Goal: Information Seeking & Learning: Compare options

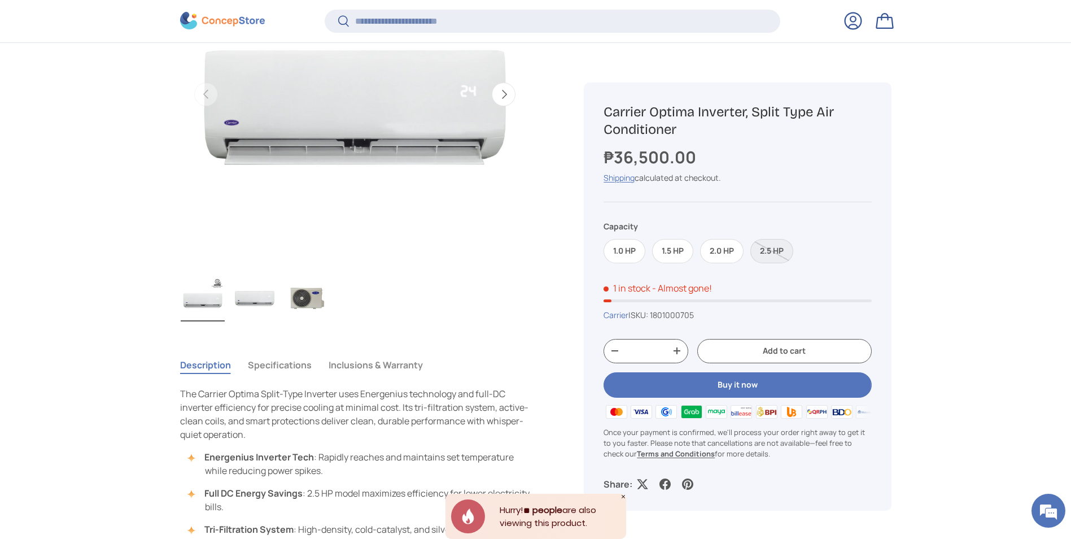
scroll to position [280, 0]
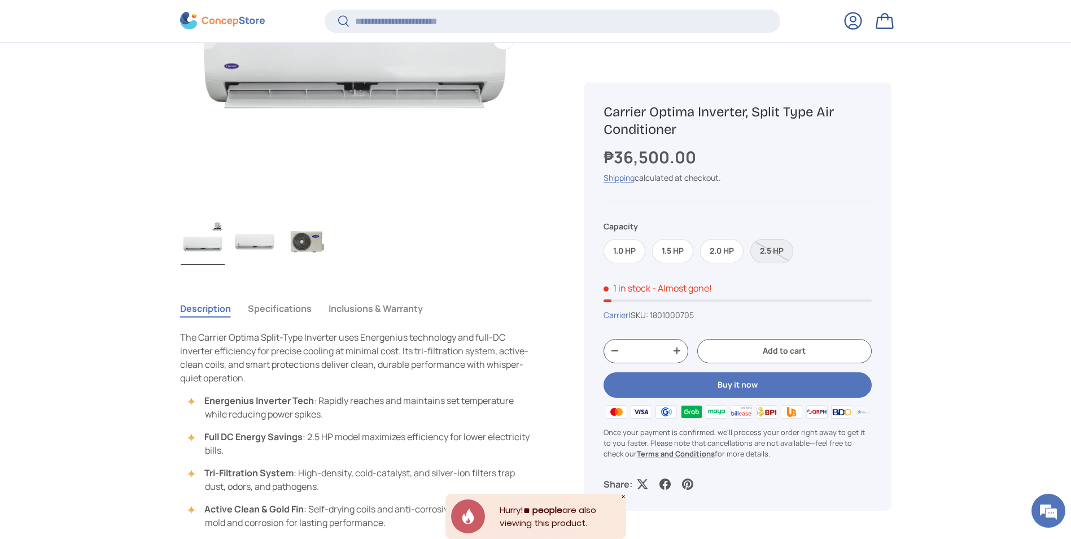
click at [674, 238] on div "1.0 HP 1.5 HP 2.0 HP 2.5 HP" at bounding box center [738, 247] width 268 height 31
click at [679, 252] on label "1.5 HP" at bounding box center [672, 251] width 41 height 24
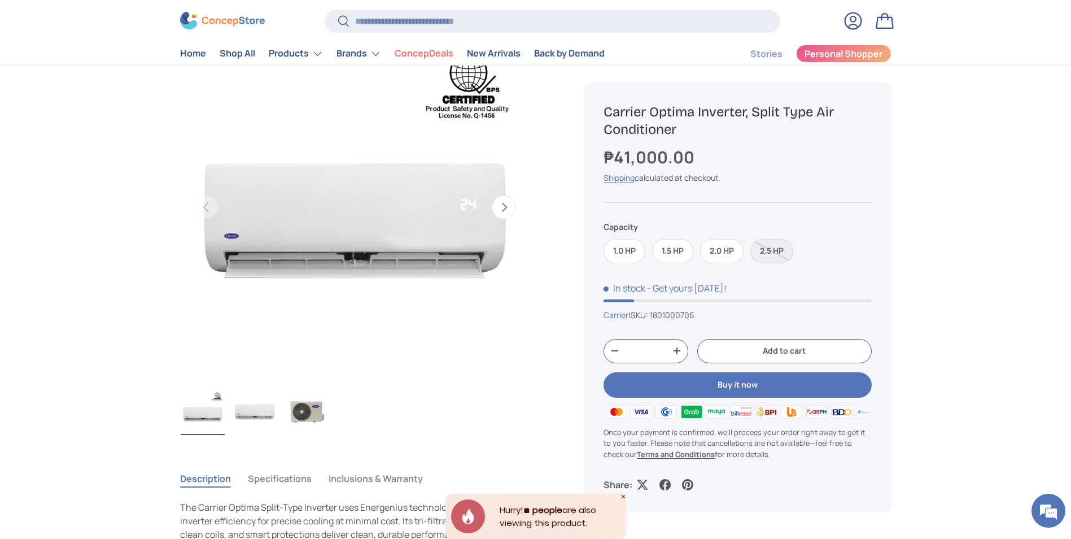
click at [624, 495] on icon "Close" at bounding box center [624, 497] width 6 height 6
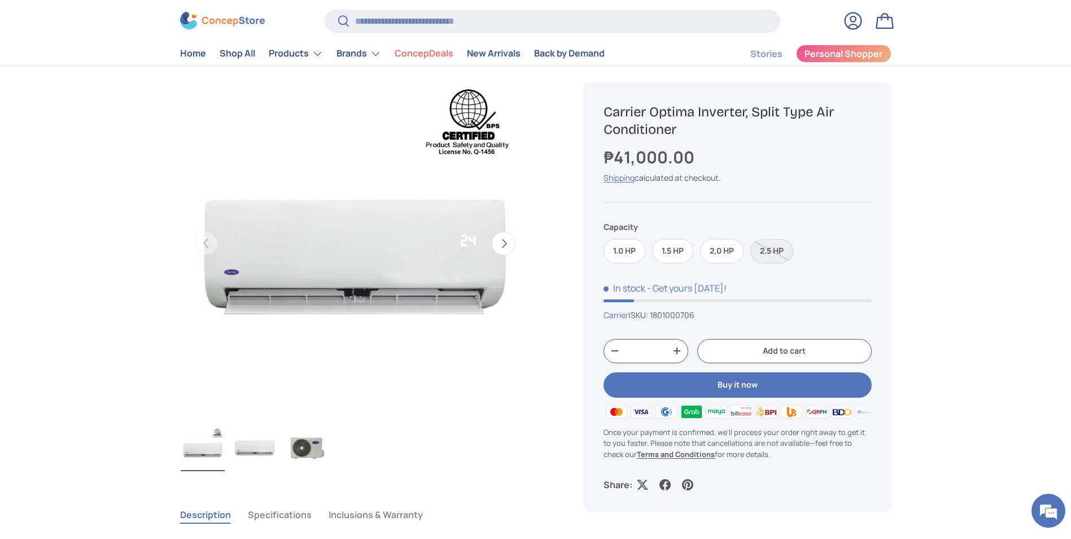
scroll to position [56, 0]
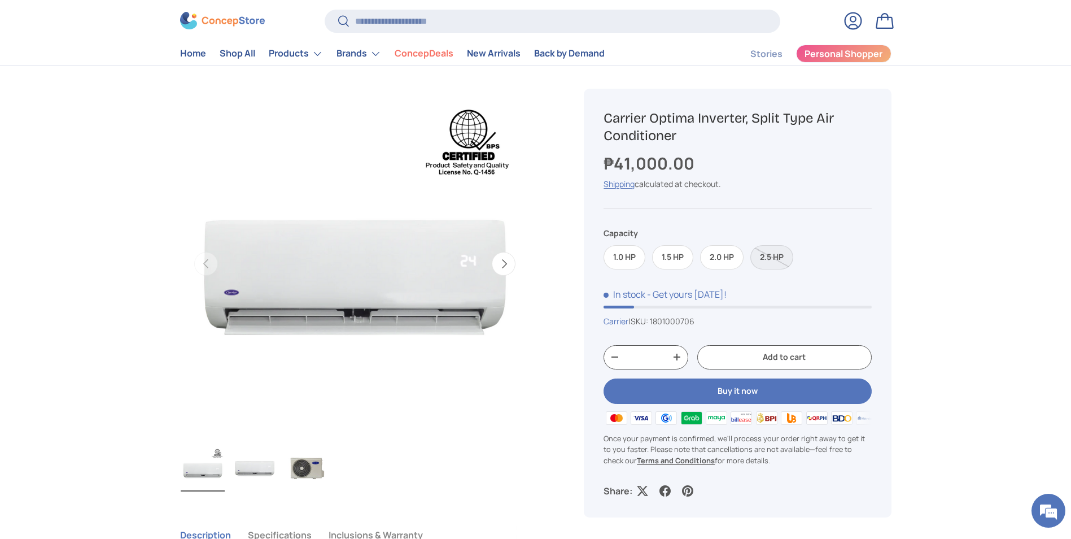
click at [772, 260] on label "2.5 HP" at bounding box center [772, 257] width 43 height 24
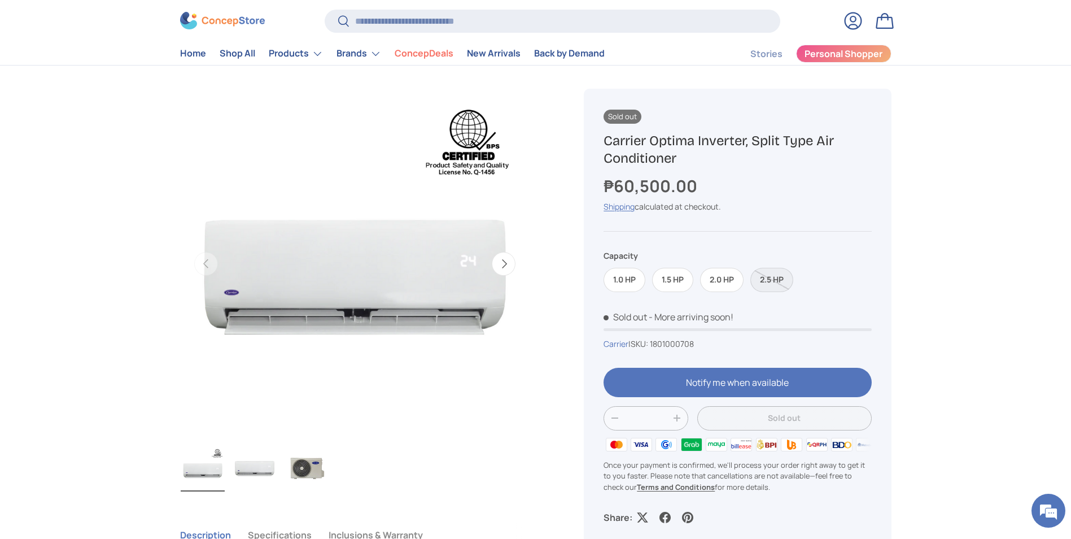
click at [774, 284] on label "2.5 HP" at bounding box center [772, 280] width 43 height 24
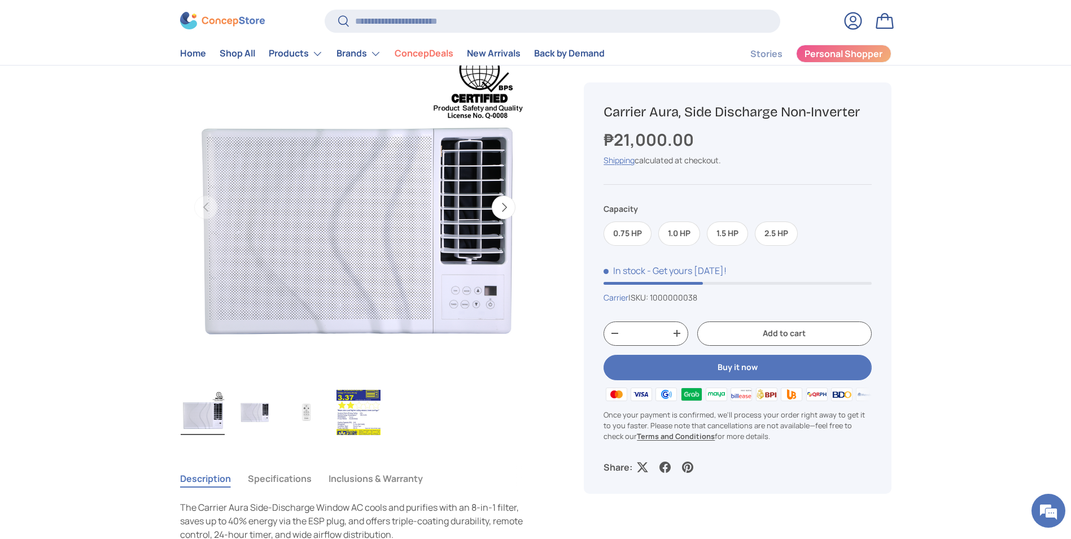
scroll to position [56, 0]
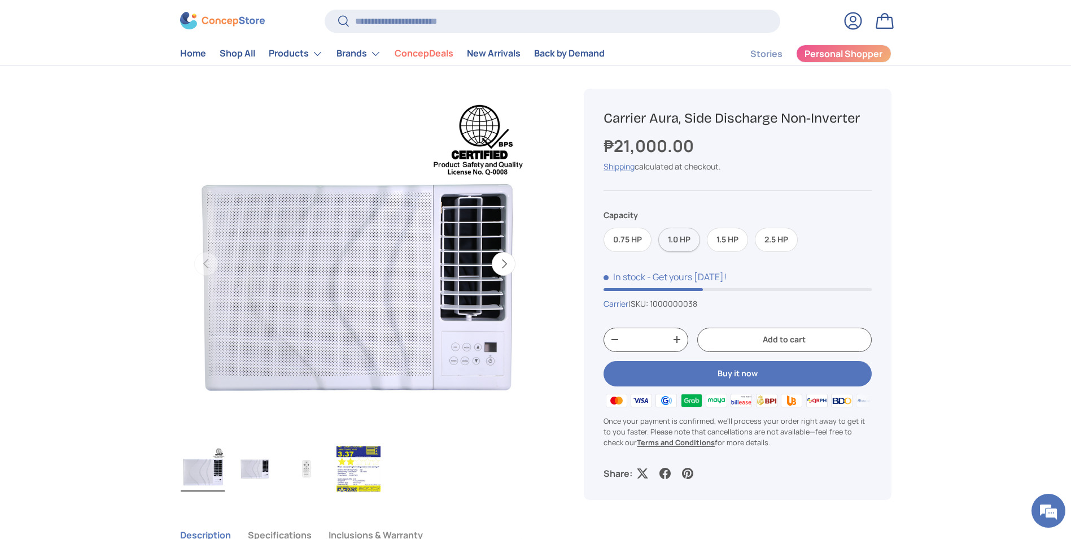
click at [681, 237] on label "1.0 HP" at bounding box center [680, 240] width 42 height 24
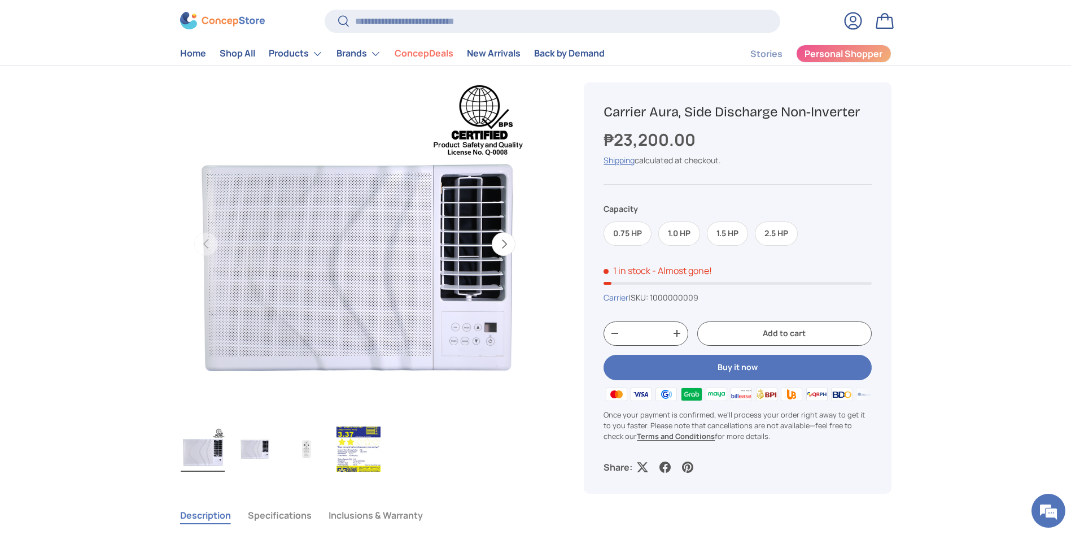
scroll to position [56, 0]
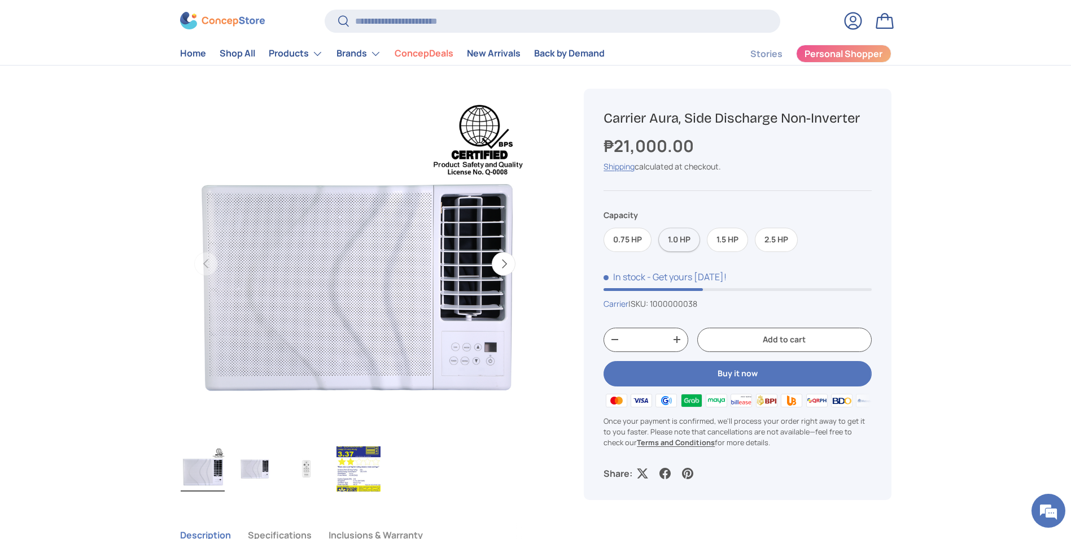
click at [692, 242] on label "1.0 HP" at bounding box center [680, 240] width 42 height 24
click at [725, 243] on label "1.5 HP" at bounding box center [727, 240] width 41 height 24
click at [773, 243] on label "2.5 HP" at bounding box center [776, 240] width 43 height 24
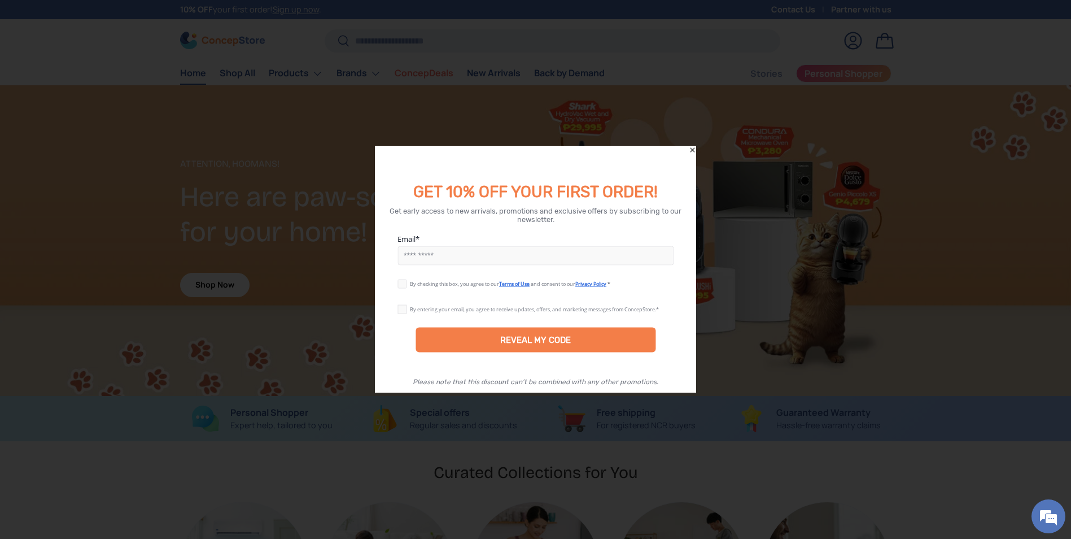
click at [695, 149] on icon "Close" at bounding box center [693, 150] width 8 height 8
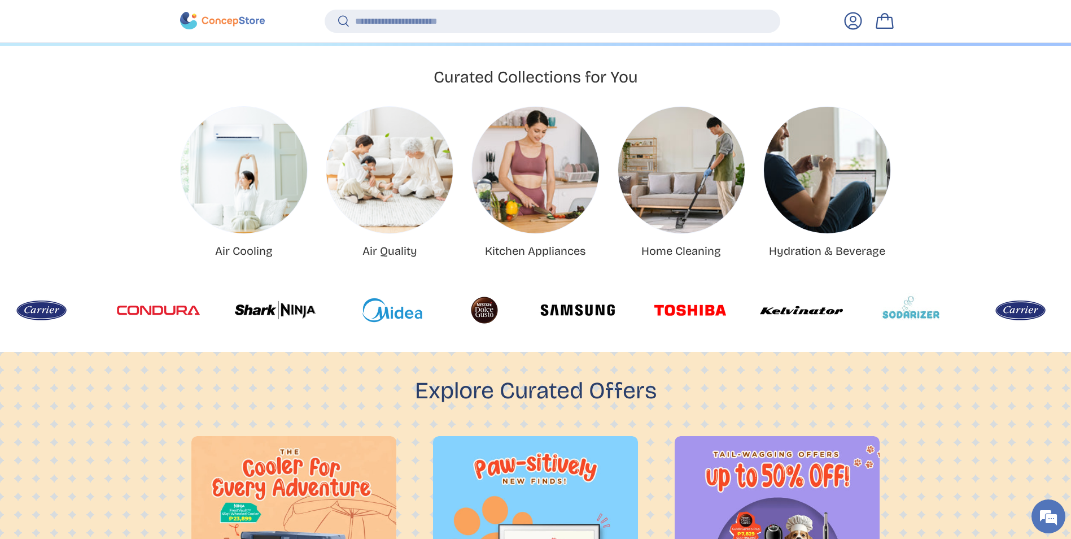
scroll to position [461, 0]
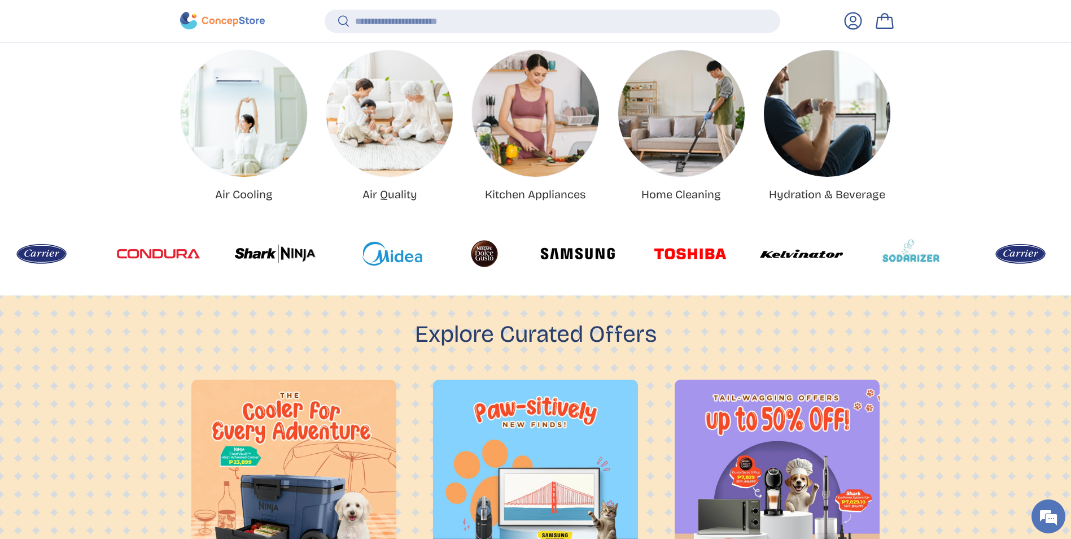
click at [978, 258] on img at bounding box center [1019, 254] width 83 height 34
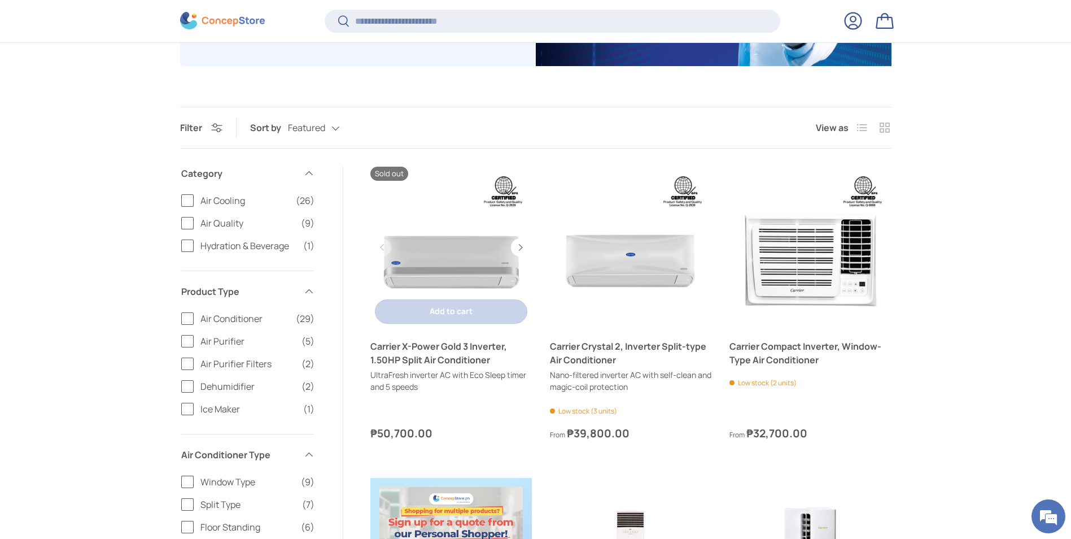
scroll to position [337, 0]
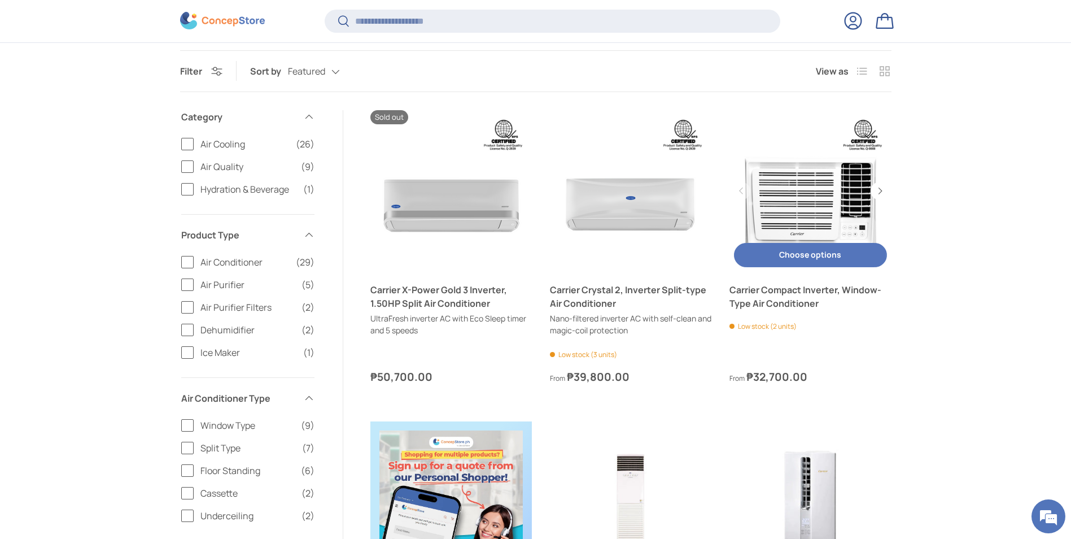
click at [798, 211] on link "Carrier Compact Inverter, Window-Type Air Conditioner" at bounding box center [811, 191] width 162 height 162
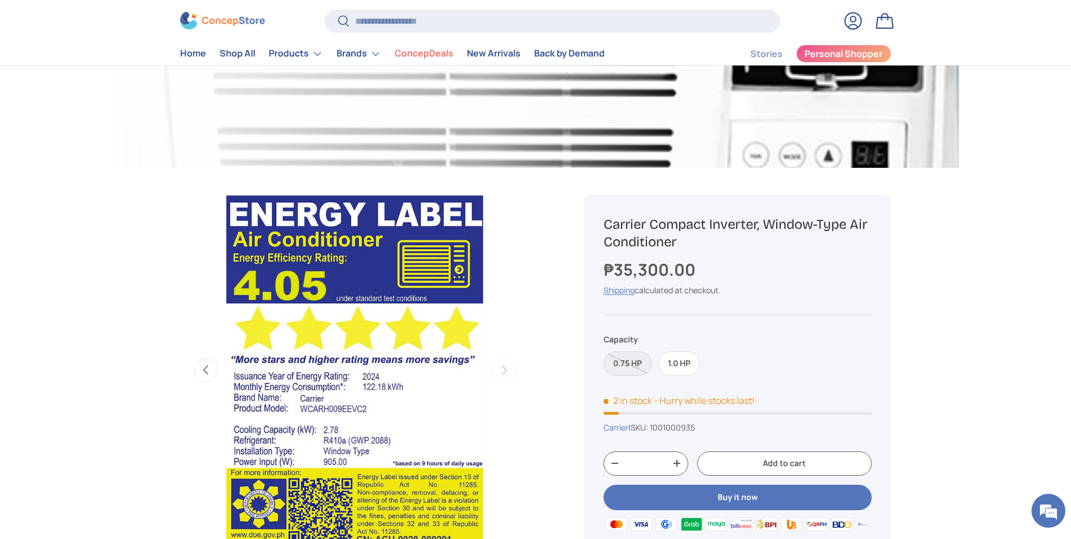
scroll to position [169, 0]
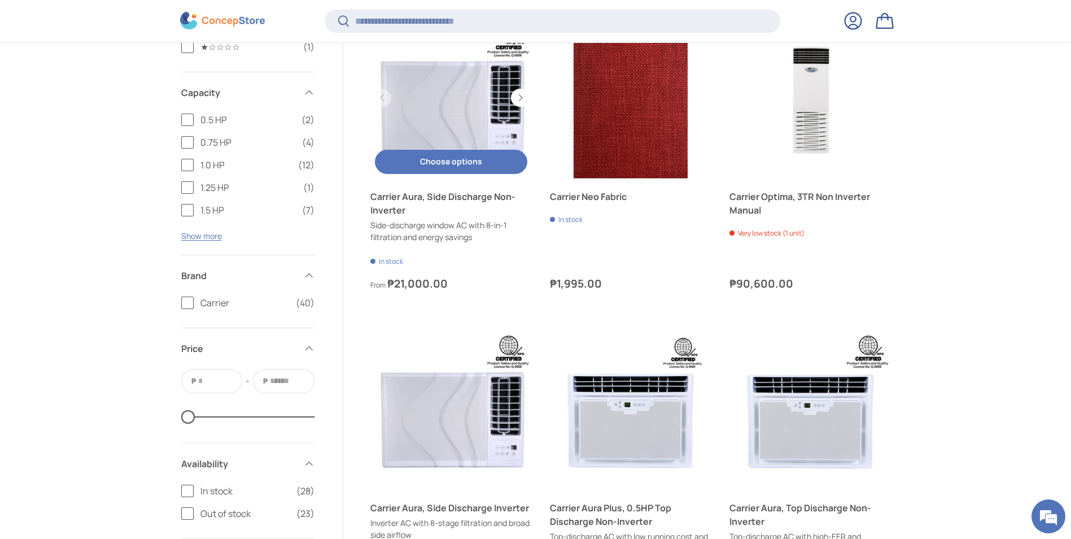
scroll to position [2311, 0]
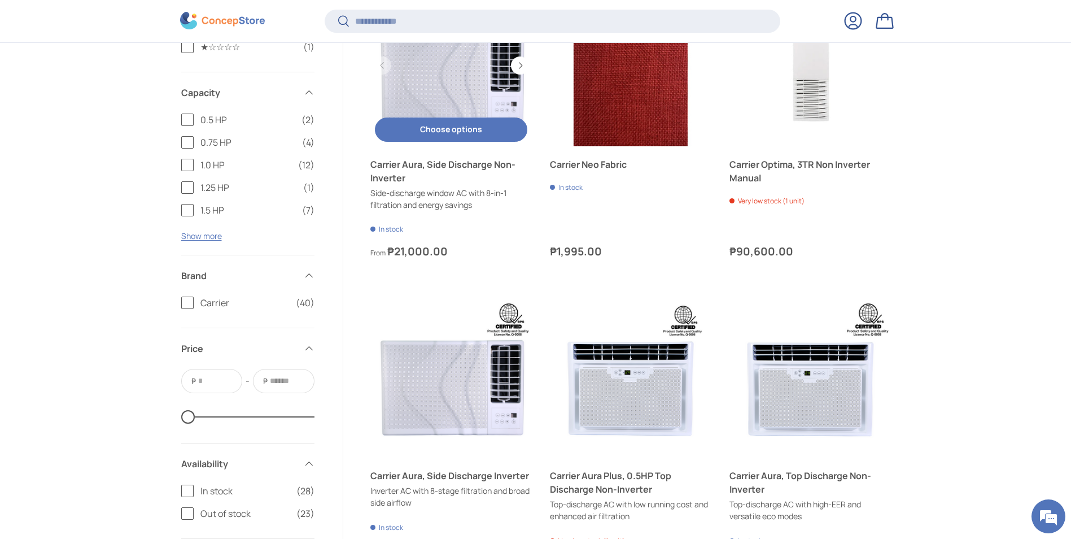
click at [460, 103] on link "Carrier Aura, Side Discharge Non-Inverter" at bounding box center [452, 66] width 162 height 162
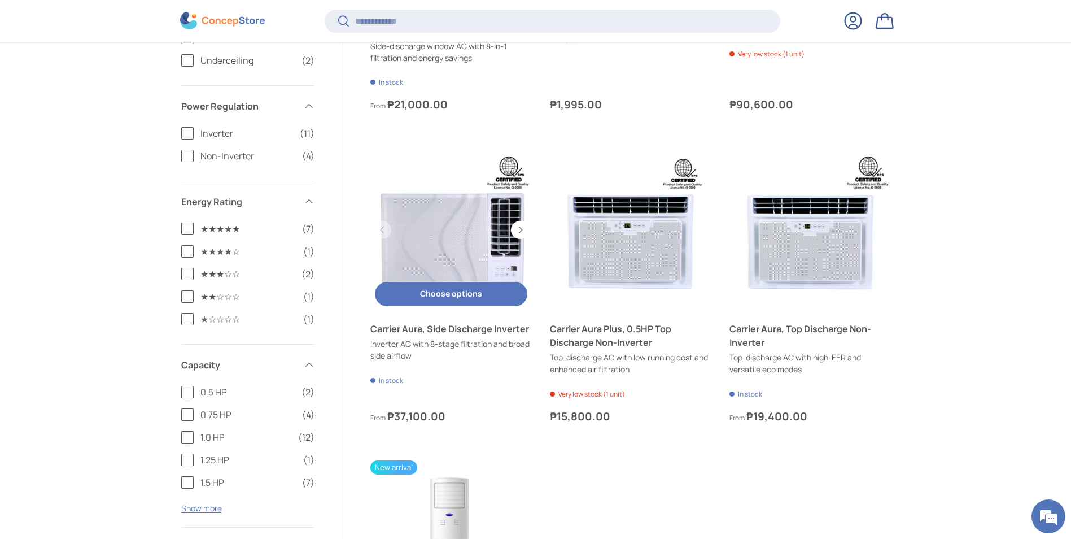
scroll to position [2478, 0]
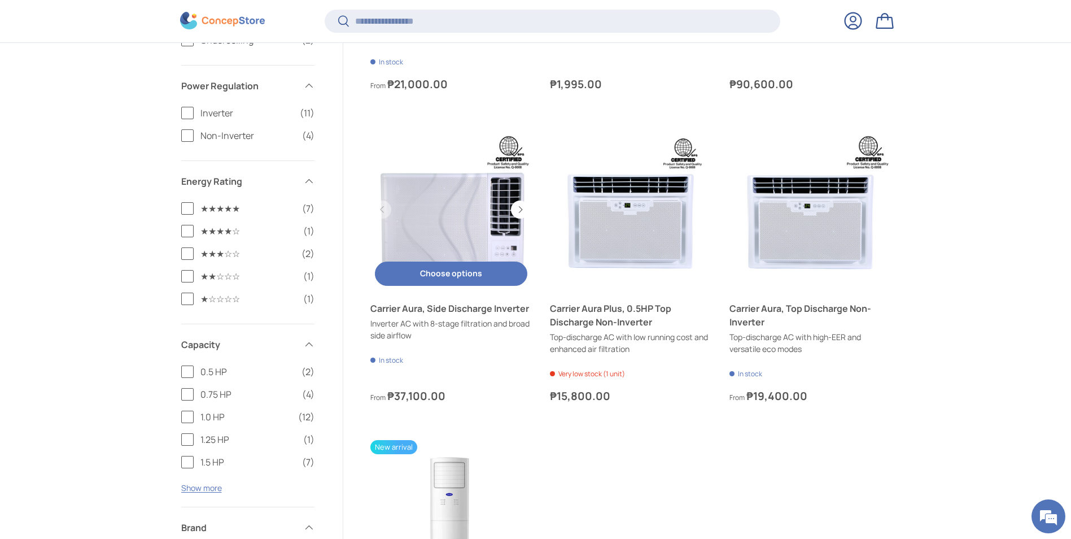
click at [465, 210] on link "Carrier Aura, Side Discharge Inverter" at bounding box center [452, 210] width 162 height 162
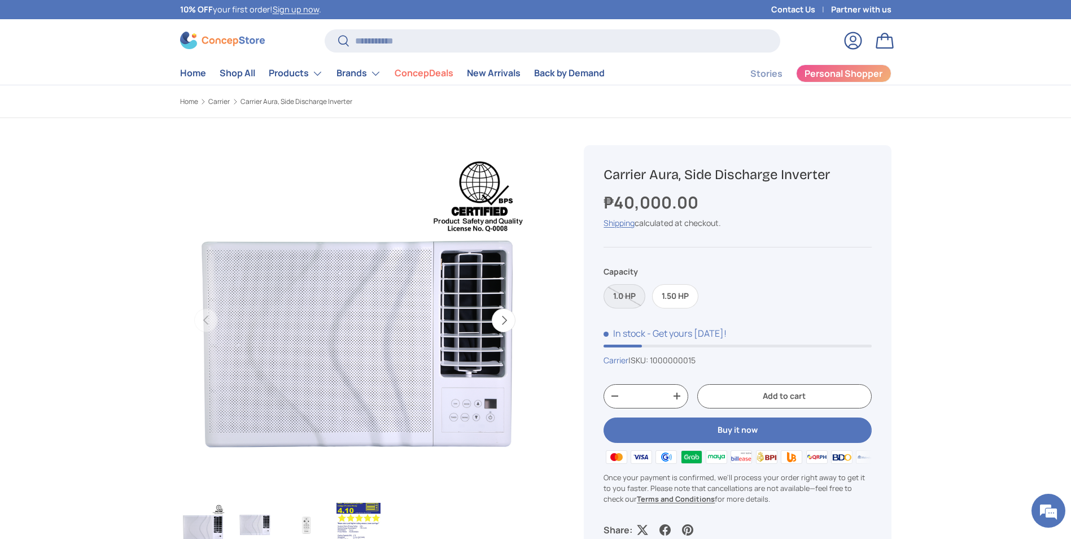
click at [624, 291] on label "1.0 HP" at bounding box center [625, 296] width 42 height 24
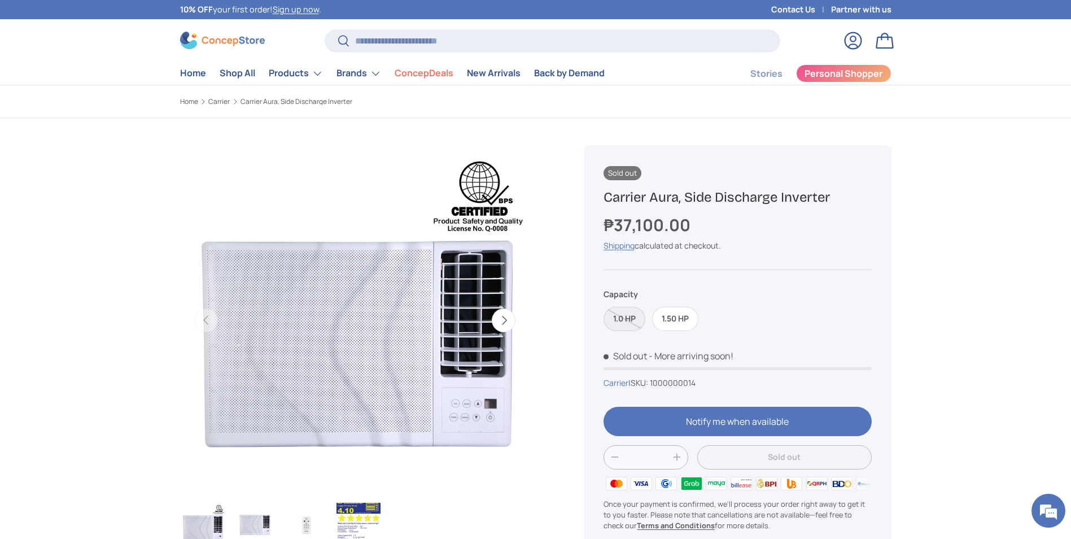
click at [633, 321] on label "1.0 HP" at bounding box center [625, 319] width 42 height 24
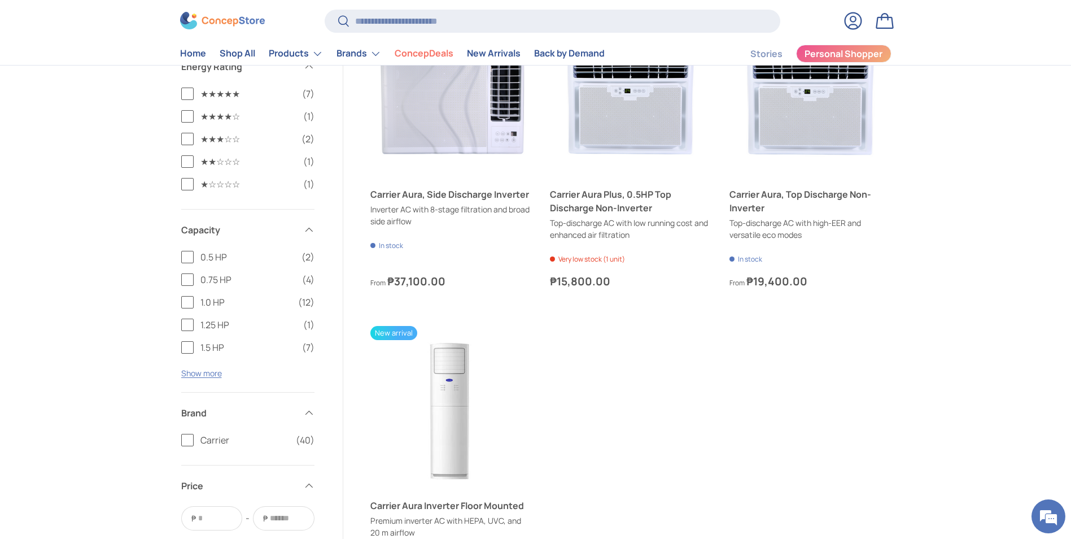
scroll to position [2594, 0]
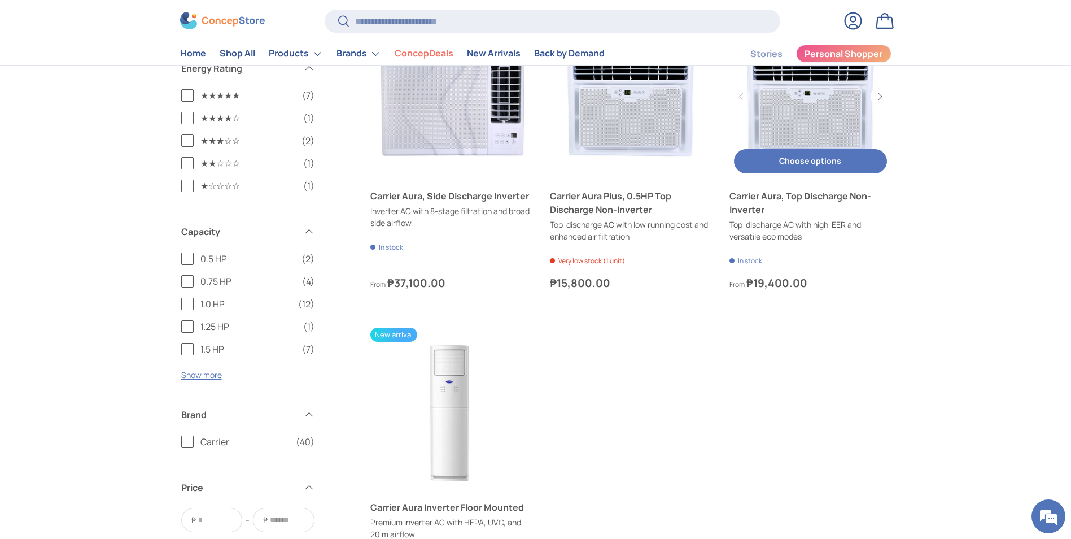
click at [790, 128] on link "Carrier Aura, Top Discharge Non-Inverter" at bounding box center [811, 97] width 162 height 162
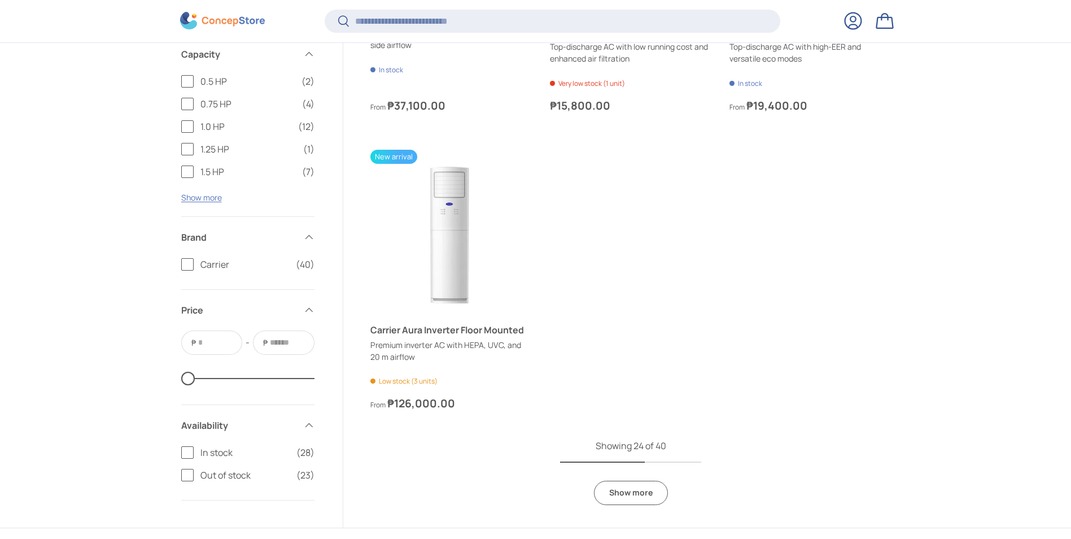
scroll to position [2817, 0]
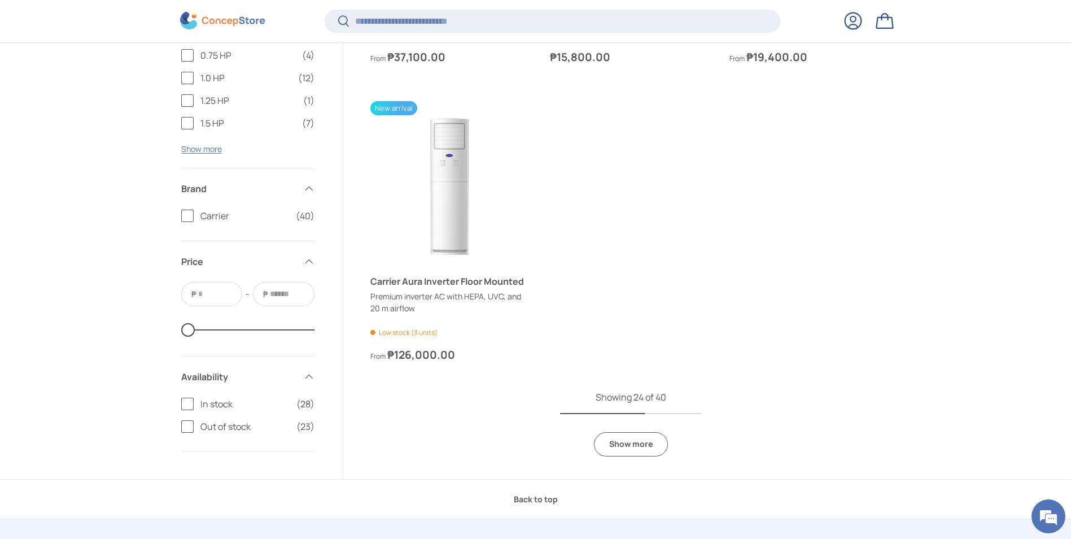
click at [637, 446] on link "Show more" at bounding box center [631, 444] width 74 height 24
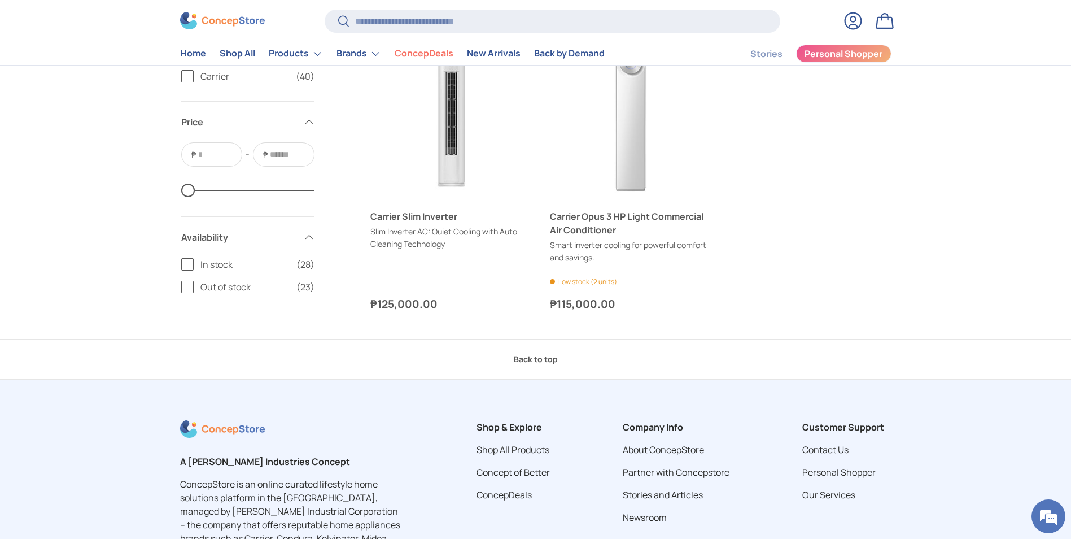
scroll to position [4345, 0]
